Goal: Task Accomplishment & Management: Use online tool/utility

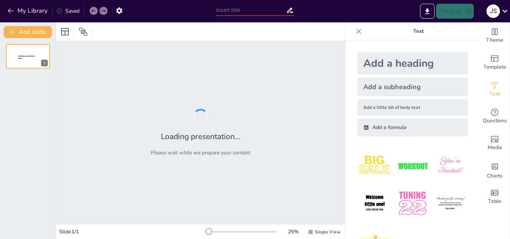
type input "Laudato Si: Un Análisis del Capítulo Uno"
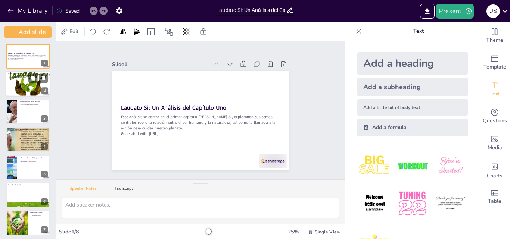
click at [21, 86] on div at bounding box center [28, 84] width 45 height 38
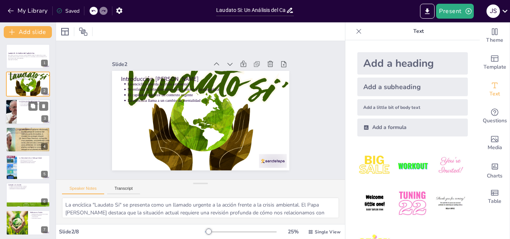
click at [25, 114] on div at bounding box center [28, 111] width 45 height 25
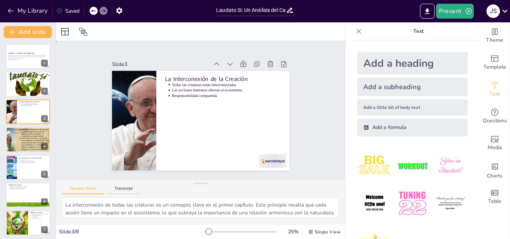
click at [309, 119] on div "Slide 1 Laudato Si: Un Análisis del Capítulo Uno Este análisis se centra en el …" at bounding box center [200, 110] width 311 height 196
click at [27, 141] on div at bounding box center [28, 140] width 45 height 34
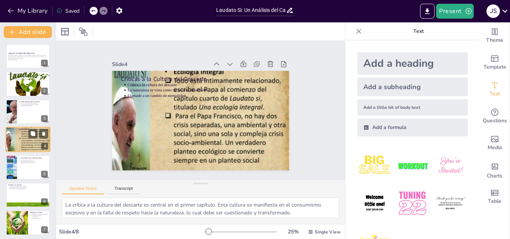
scroll to position [1, 0]
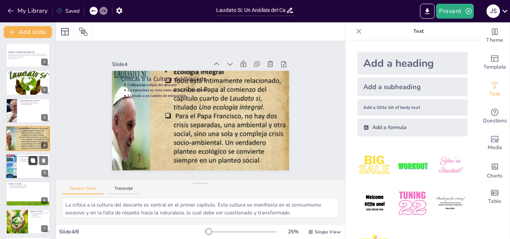
click at [30, 156] on button at bounding box center [32, 160] width 9 height 9
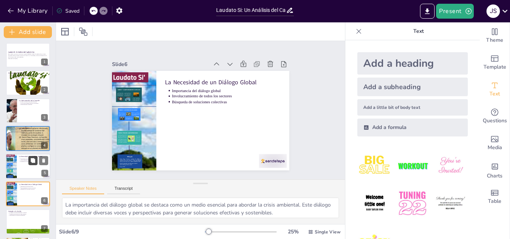
scroll to position [57, 0]
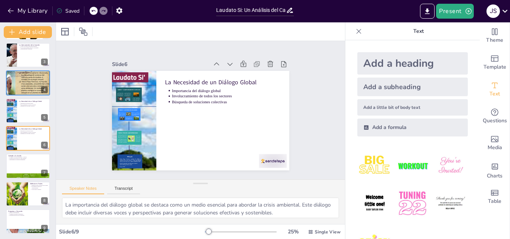
click at [102, 11] on div at bounding box center [99, 11] width 18 height 8
click at [95, 10] on icon at bounding box center [93, 11] width 4 height 4
type textarea "La crítica a la cultura del descarte es central en el primer capítulo. Esta cul…"
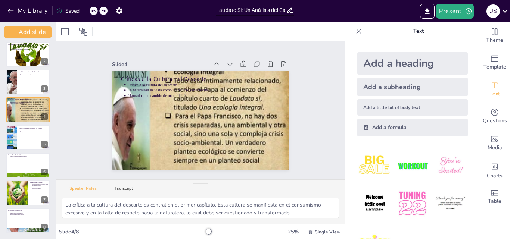
scroll to position [30, 0]
click at [314, 102] on div "Slide 1 Laudato Si: Un Análisis del Capítulo Uno Este análisis se centra en el …" at bounding box center [201, 110] width 318 height 221
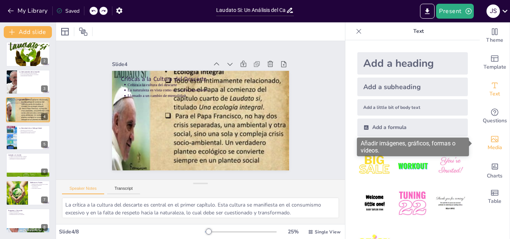
click at [496, 150] on span "Media" at bounding box center [494, 148] width 15 height 8
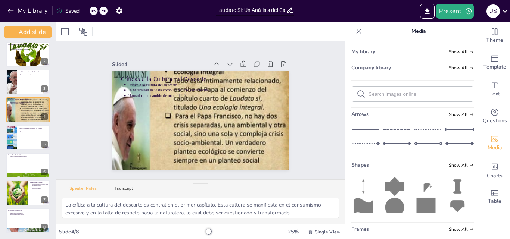
scroll to position [6, 0]
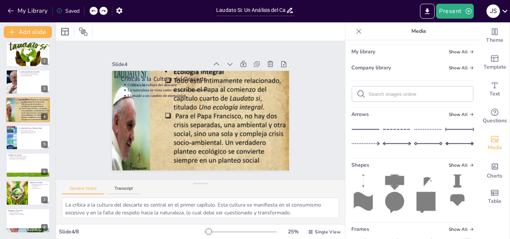
click at [358, 199] on icon at bounding box center [362, 201] width 19 height 19
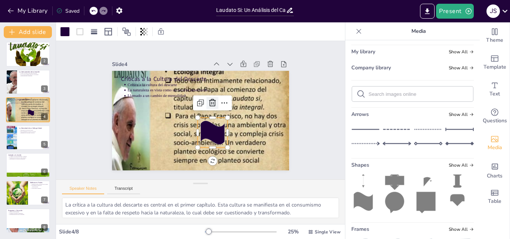
click at [209, 101] on icon at bounding box center [214, 106] width 11 height 11
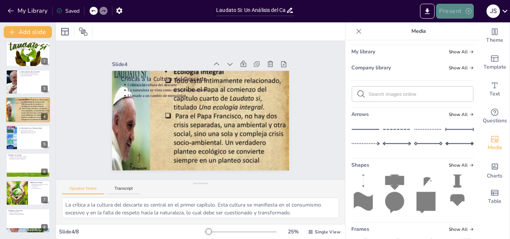
click at [456, 11] on button "Present" at bounding box center [454, 11] width 37 height 15
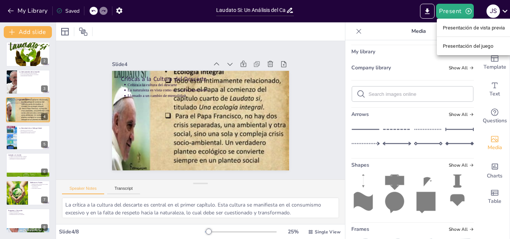
click at [427, 16] on div at bounding box center [255, 119] width 510 height 239
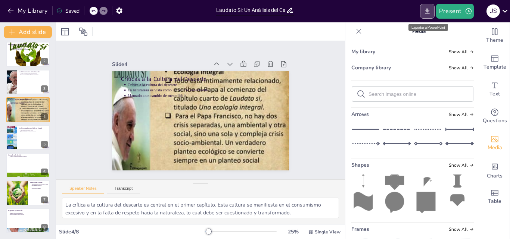
click at [431, 10] on icon "Export to PowerPoint" at bounding box center [427, 11] width 8 height 8
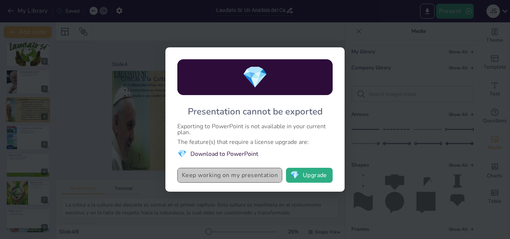
click at [253, 178] on button "Keep working on my presentation" at bounding box center [229, 175] width 105 height 15
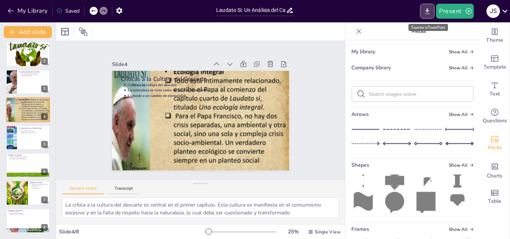
click at [426, 12] on icon "Export to PowerPoint" at bounding box center [427, 11] width 8 height 8
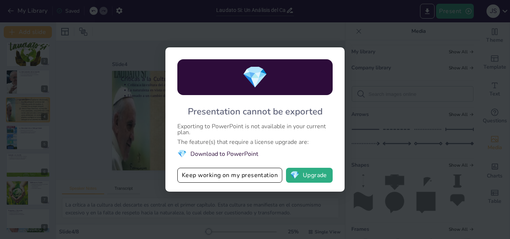
click at [390, 57] on div "💎 Presentation cannot be exported Exporting to PowerPoint is not available in y…" at bounding box center [255, 119] width 510 height 239
click at [305, 173] on button "💎 Upgrade" at bounding box center [309, 175] width 47 height 15
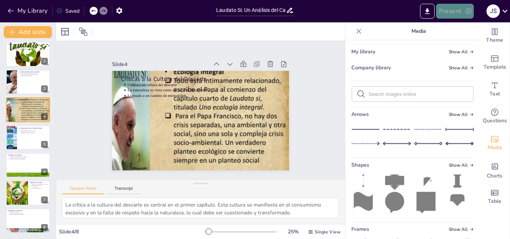
click at [453, 15] on button "Present" at bounding box center [454, 11] width 37 height 15
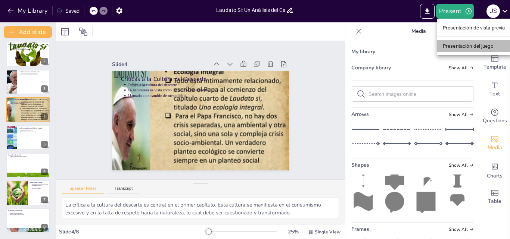
click at [460, 46] on font "Presentación del juego" at bounding box center [468, 46] width 51 height 6
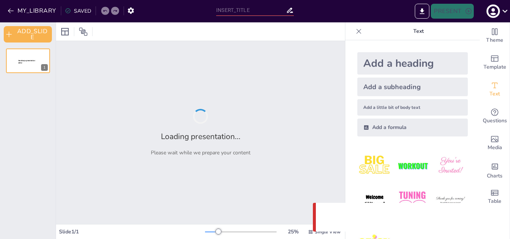
type input "Laudato Si: Un Análisis del Capítulo Uno"
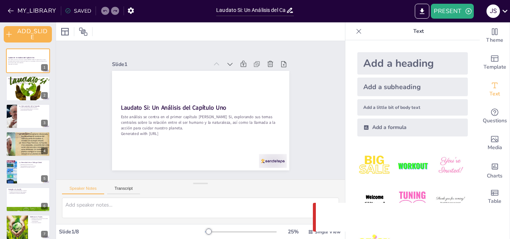
click at [178, 21] on div "MY_LIBRARY SAVED" at bounding box center [106, 11] width 212 height 22
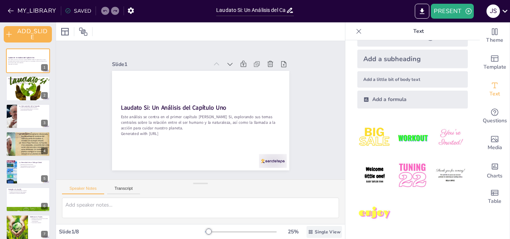
click at [321, 231] on span "Single View" at bounding box center [328, 232] width 26 height 6
click at [308, 154] on div "Slide 1 Laudato Si: Un Análisis del Capítulo Uno Este análisis se centra en el …" at bounding box center [200, 110] width 311 height 196
click at [325, 63] on div "Slide 1 Laudato Si: Un Análisis del Capítulo Uno Este análisis se centra en el …" at bounding box center [200, 111] width 311 height 196
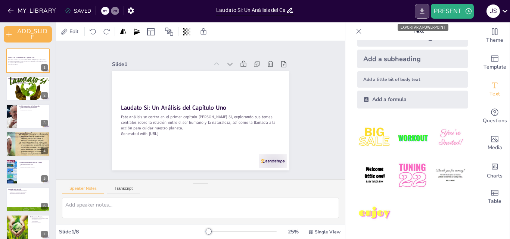
click at [424, 9] on icon "EXPORT_TO_POWERPOINT" at bounding box center [422, 11] width 8 height 8
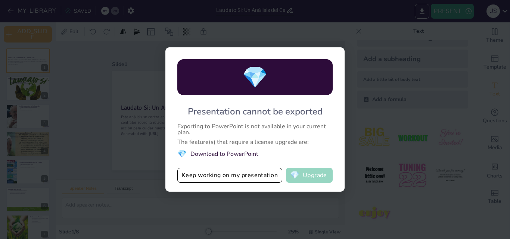
click at [306, 173] on button "💎 Upgrade" at bounding box center [309, 175] width 47 height 15
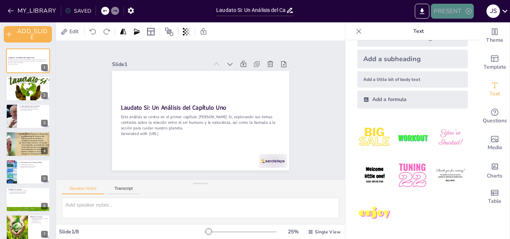
click at [452, 15] on button "PRESENT" at bounding box center [452, 11] width 43 height 15
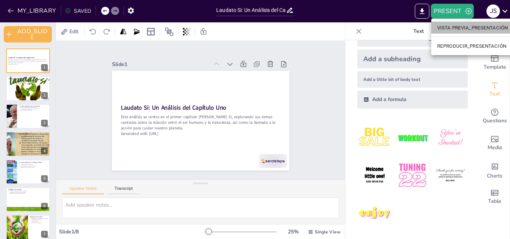
click at [459, 28] on font "VISTA PREVIA_PRESENTACIÓN" at bounding box center [472, 28] width 71 height 6
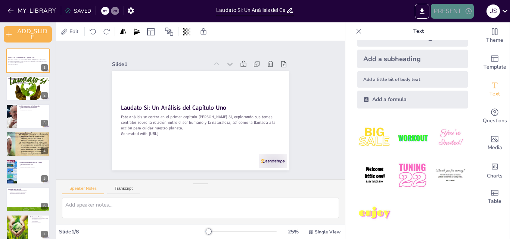
click at [460, 7] on button "PRESENT" at bounding box center [452, 11] width 43 height 15
